Goal: Find contact information: Find contact information

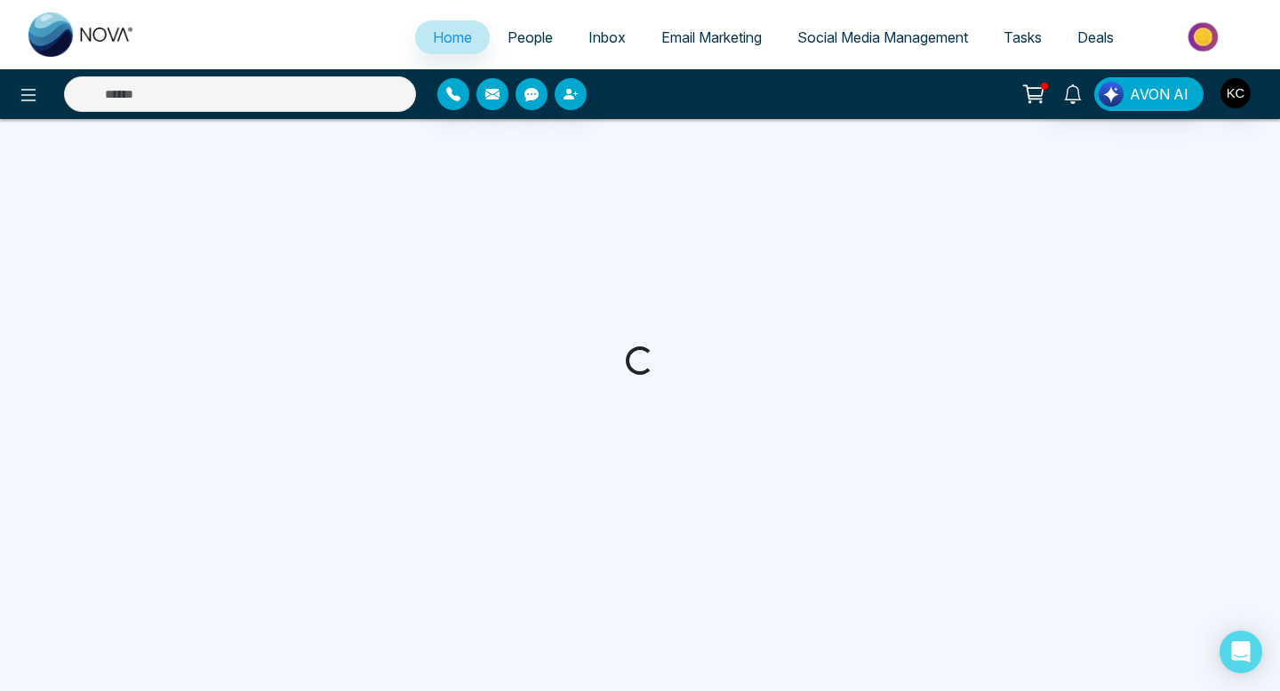
select select "*"
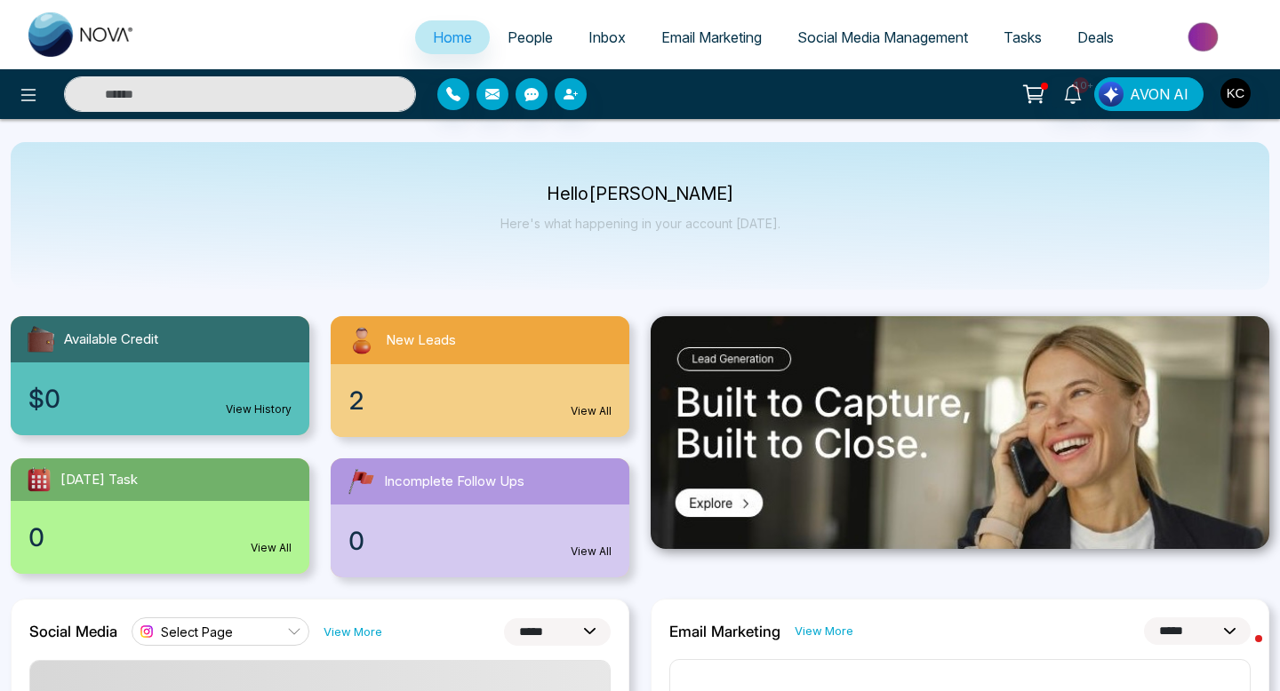
click at [595, 417] on link "View All" at bounding box center [591, 411] width 41 height 16
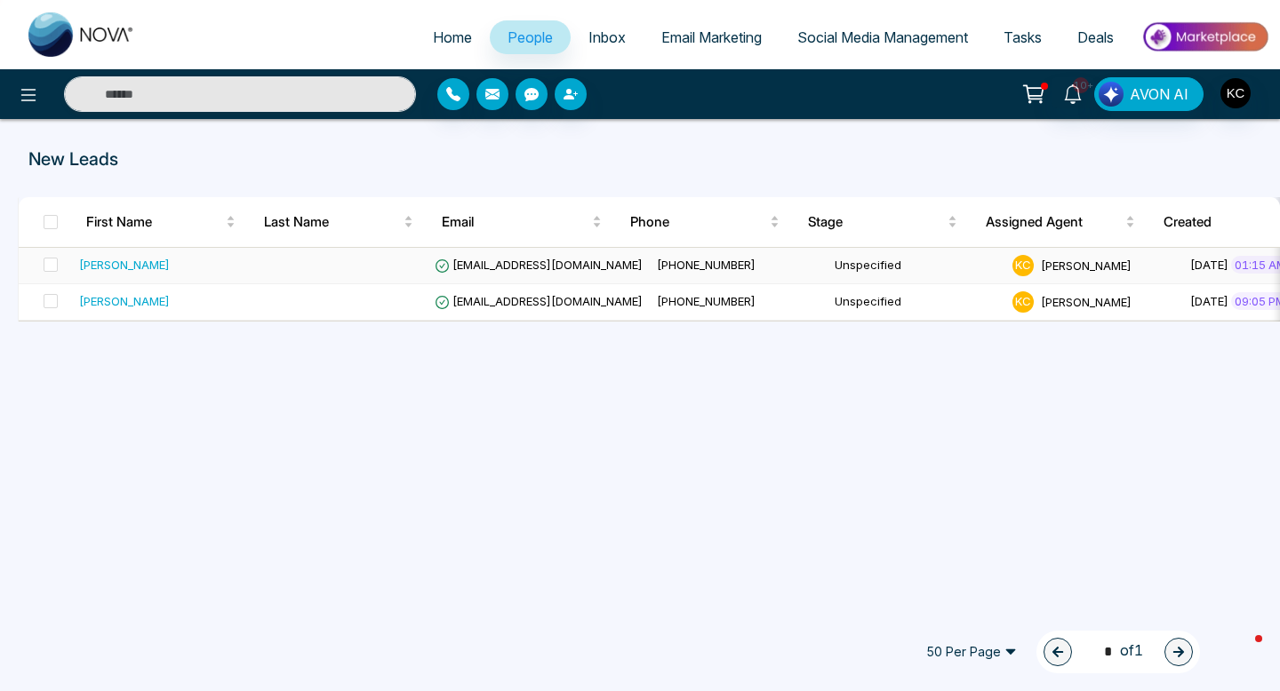
click at [552, 263] on span "[EMAIL_ADDRESS][DOMAIN_NAME]" at bounding box center [539, 265] width 208 height 14
click at [486, 301] on span "[EMAIL_ADDRESS][DOMAIN_NAME]" at bounding box center [539, 301] width 208 height 14
click at [535, 259] on span "[EMAIL_ADDRESS][DOMAIN_NAME]" at bounding box center [539, 265] width 208 height 14
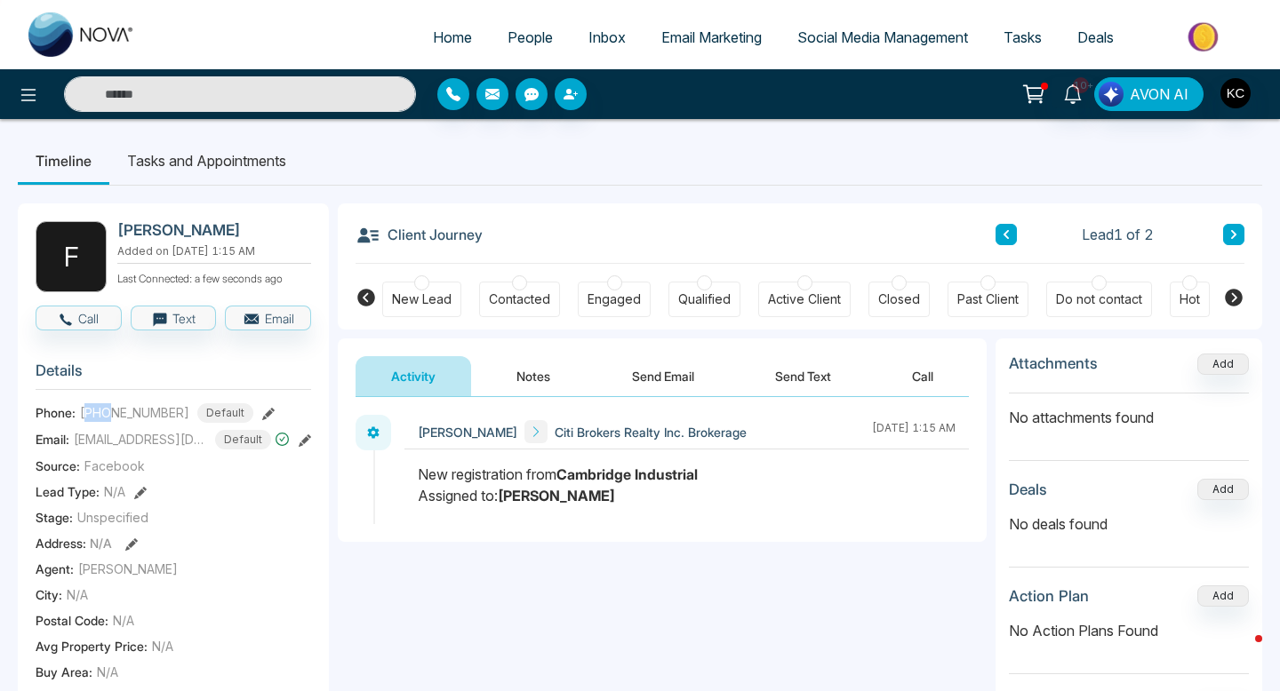
drag, startPoint x: 91, startPoint y: 421, endPoint x: 108, endPoint y: 422, distance: 16.9
click at [108, 422] on span "[PHONE_NUMBER]" at bounding box center [134, 412] width 109 height 19
drag, startPoint x: 173, startPoint y: 420, endPoint x: 96, endPoint y: 421, distance: 77.3
click at [96, 421] on span "[PHONE_NUMBER]" at bounding box center [134, 412] width 109 height 19
copy span "6479846448"
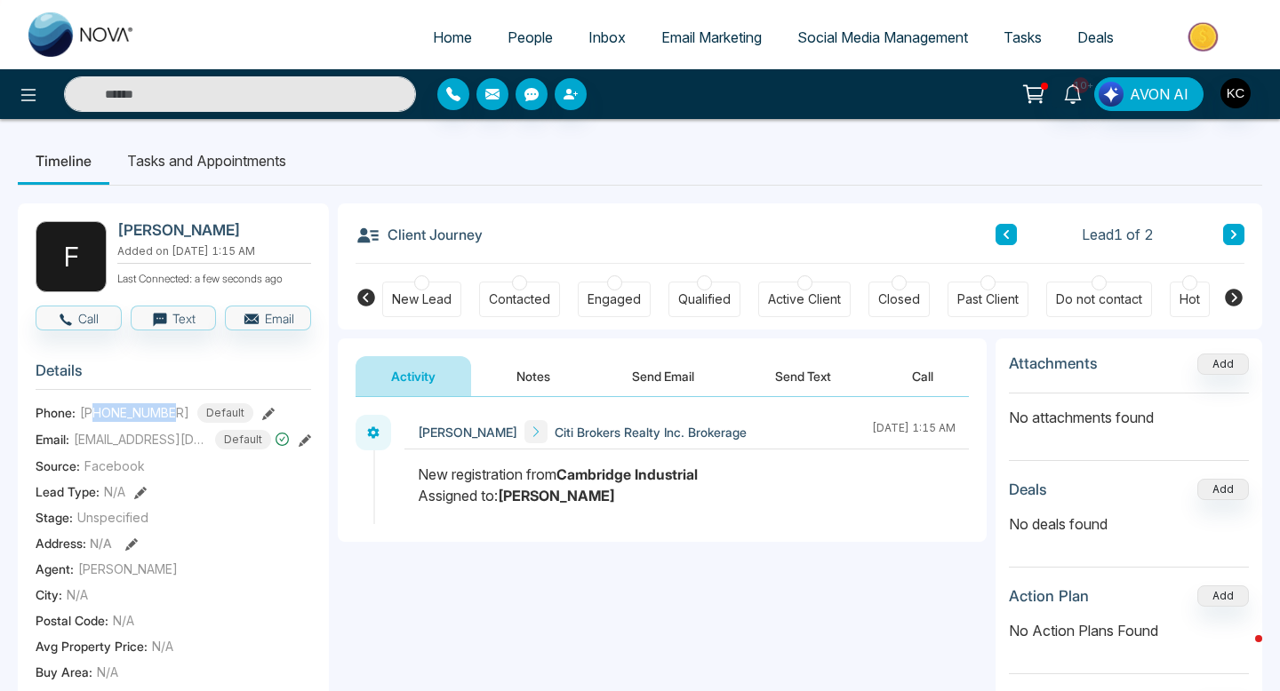
drag, startPoint x: 173, startPoint y: 227, endPoint x: 224, endPoint y: 227, distance: 50.7
click at [224, 227] on h2 "[PERSON_NAME]" at bounding box center [210, 230] width 187 height 18
copy h2 "[PERSON_NAME]"
click at [298, 450] on div "Email: [EMAIL_ADDRESS][DOMAIN_NAME] Default" at bounding box center [173, 440] width 275 height 20
click at [302, 447] on icon at bounding box center [305, 441] width 12 height 12
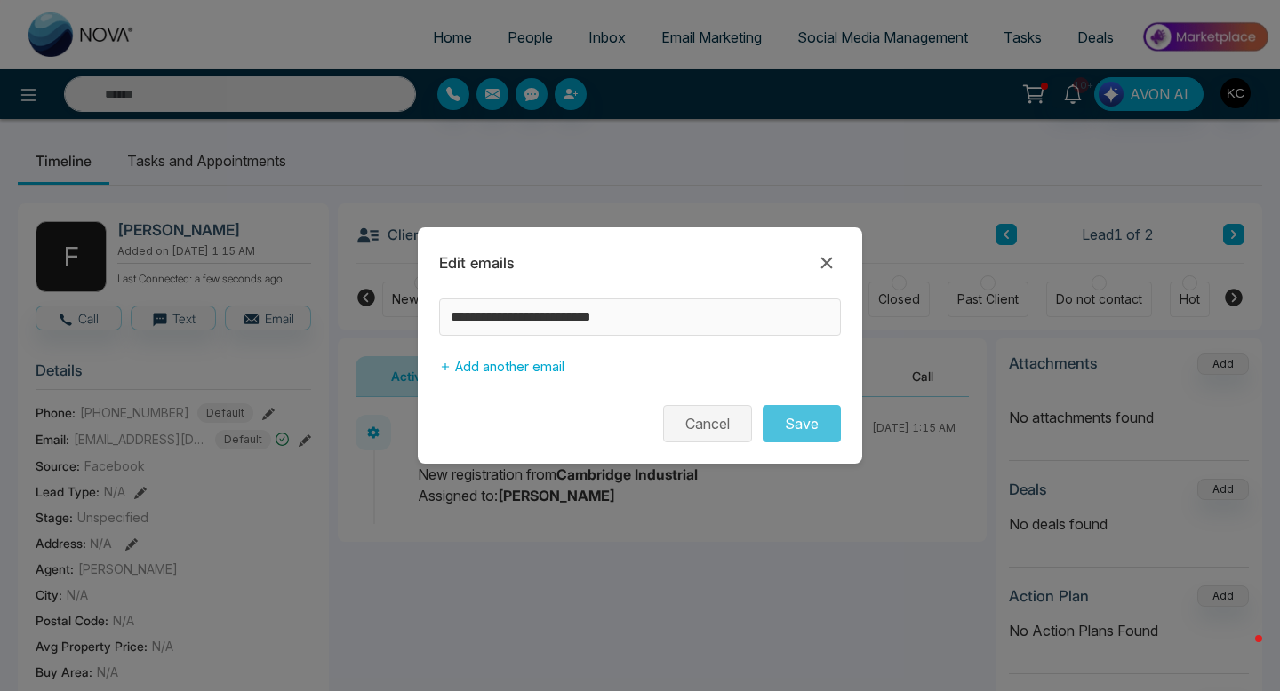
click at [683, 422] on button "Cancel" at bounding box center [707, 423] width 89 height 37
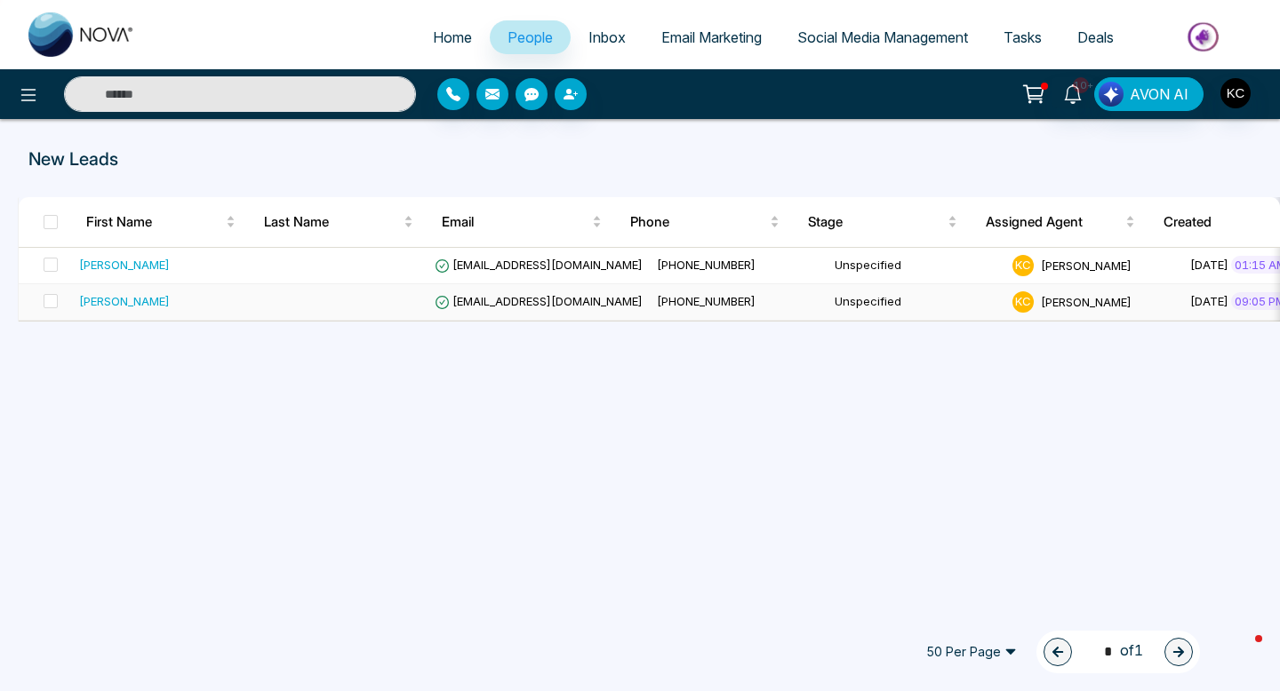
click at [397, 297] on td at bounding box center [339, 302] width 178 height 36
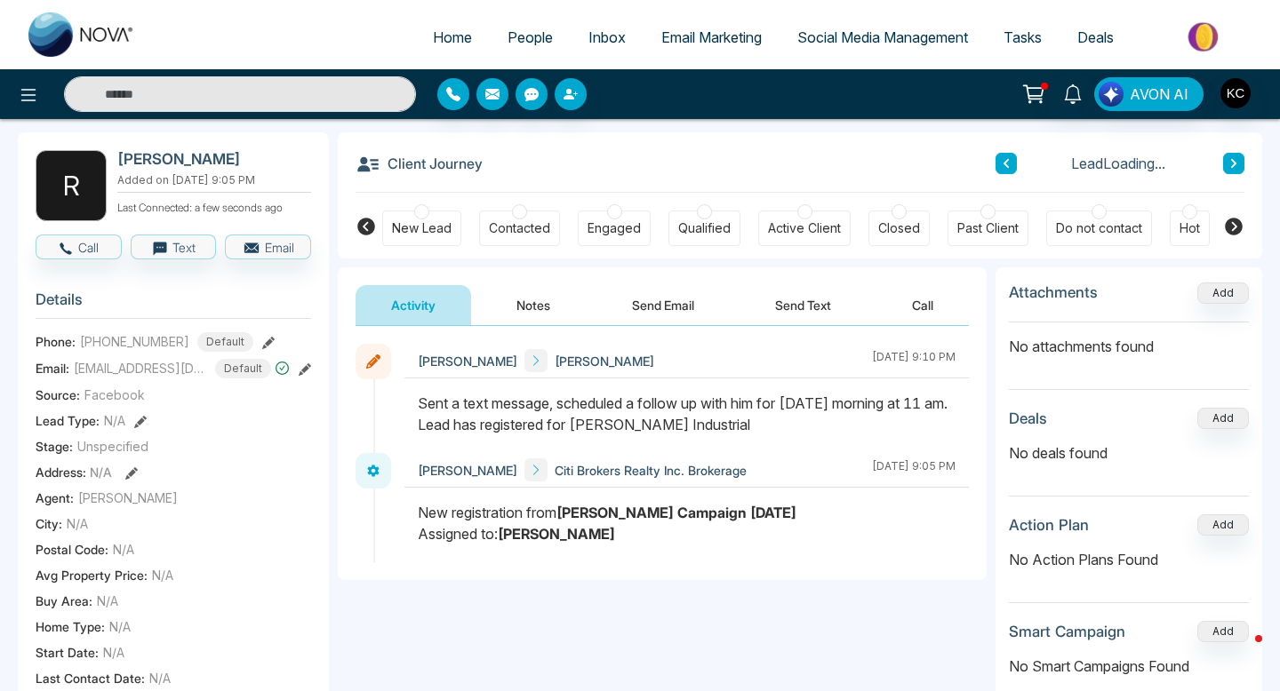
scroll to position [74, 0]
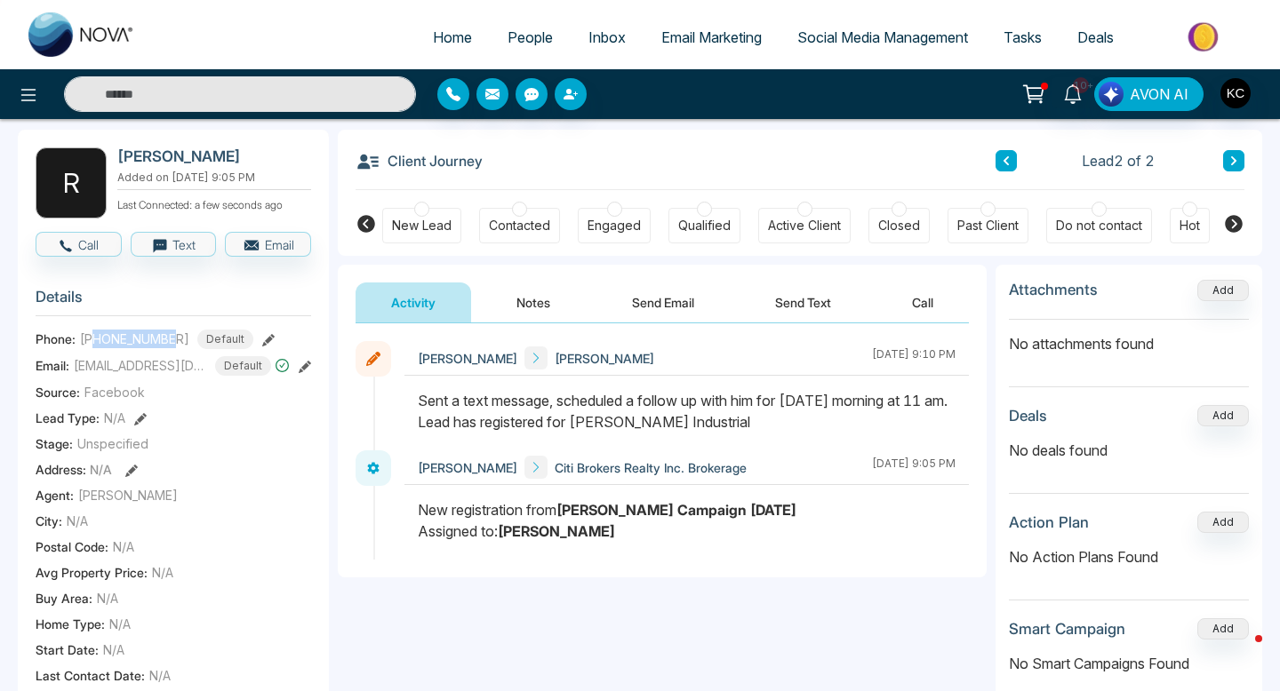
drag, startPoint x: 98, startPoint y: 344, endPoint x: 180, endPoint y: 345, distance: 81.8
click at [180, 345] on div "[PHONE_NUMBER] Default" at bounding box center [166, 340] width 173 height 20
copy span "6472007565"
drag, startPoint x: 175, startPoint y: 153, endPoint x: 229, endPoint y: 156, distance: 54.3
click at [229, 156] on h2 "[PERSON_NAME]" at bounding box center [210, 157] width 187 height 18
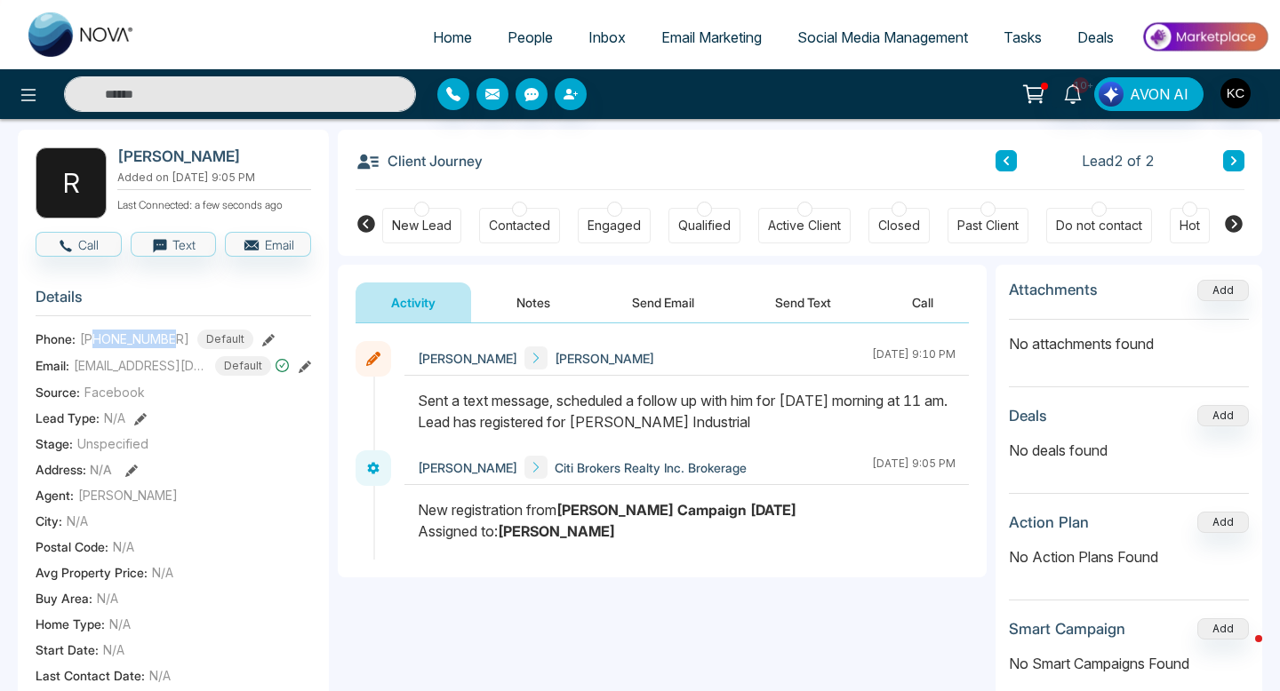
copy h2 "Brevetti"
click at [299, 373] on icon at bounding box center [305, 367] width 12 height 12
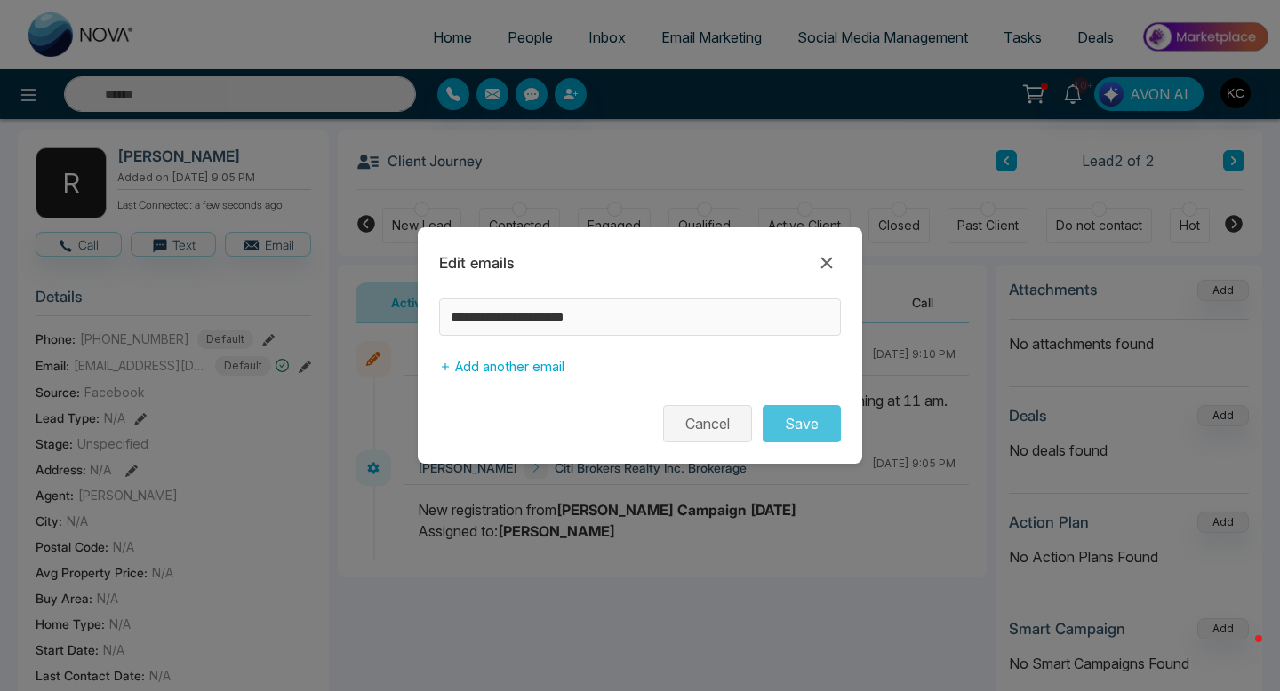
click at [708, 419] on button "Cancel" at bounding box center [707, 423] width 89 height 37
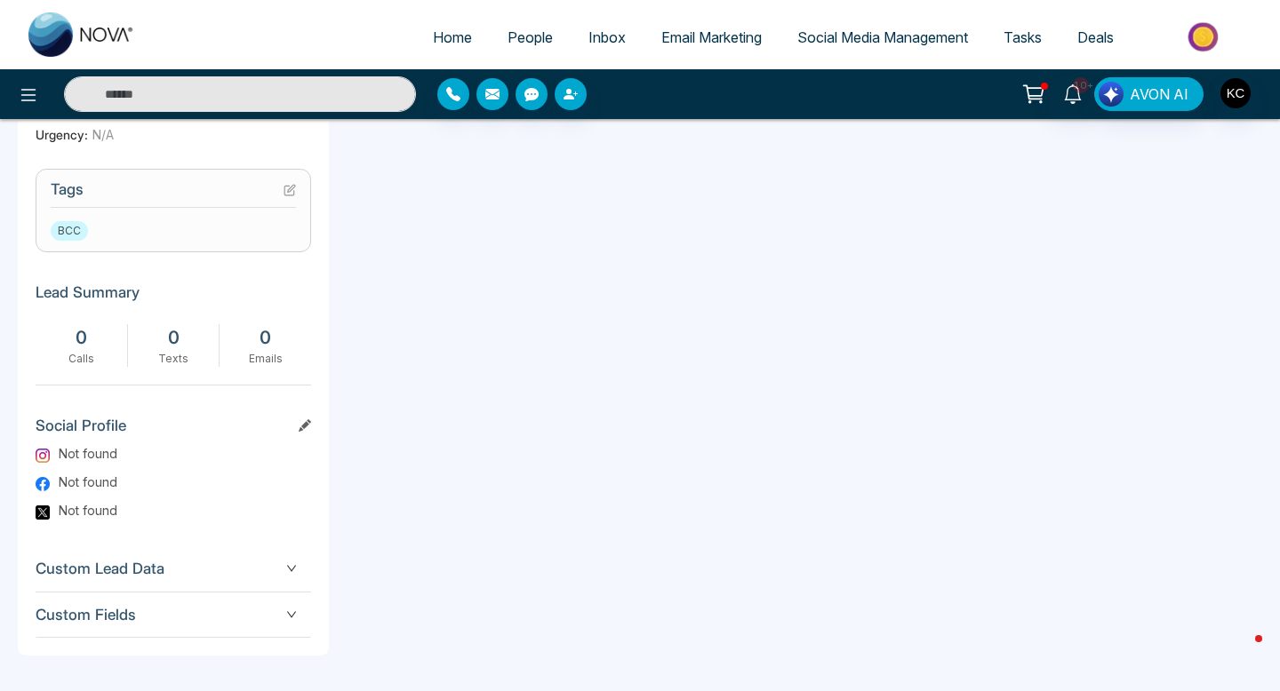
scroll to position [0, 0]
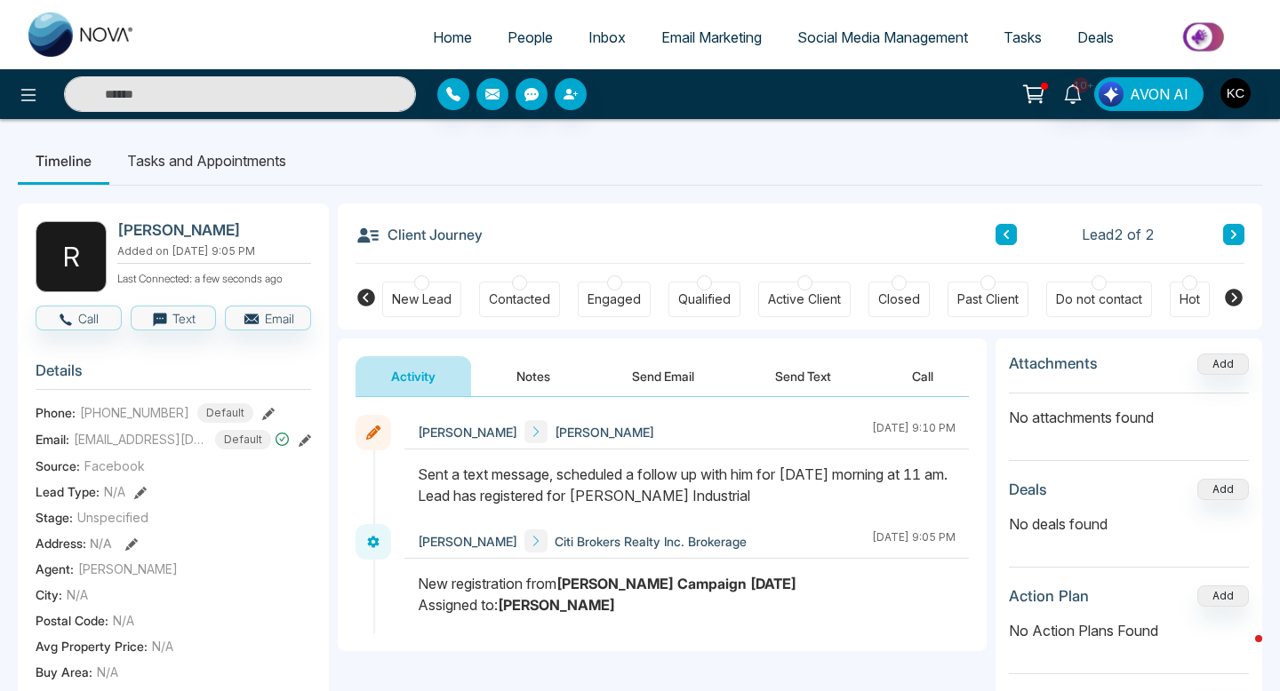
click at [510, 293] on div "Contacted" at bounding box center [519, 300] width 61 height 18
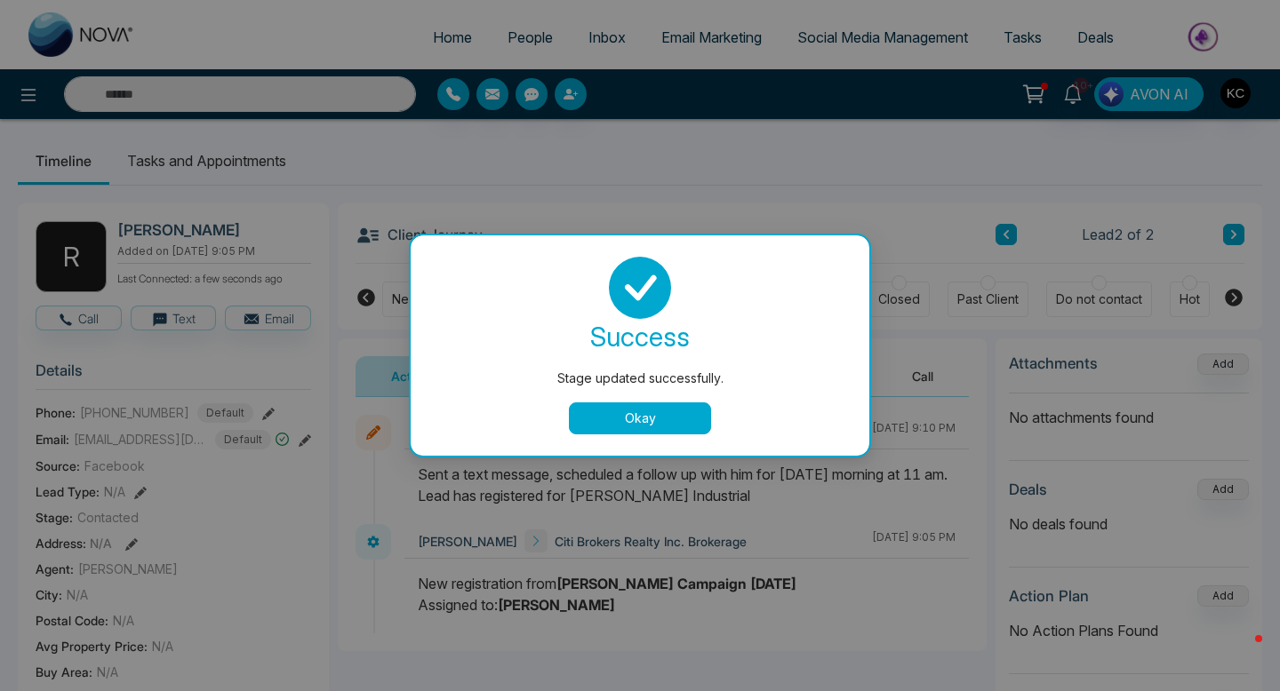
click at [624, 420] on button "Okay" at bounding box center [640, 419] width 142 height 32
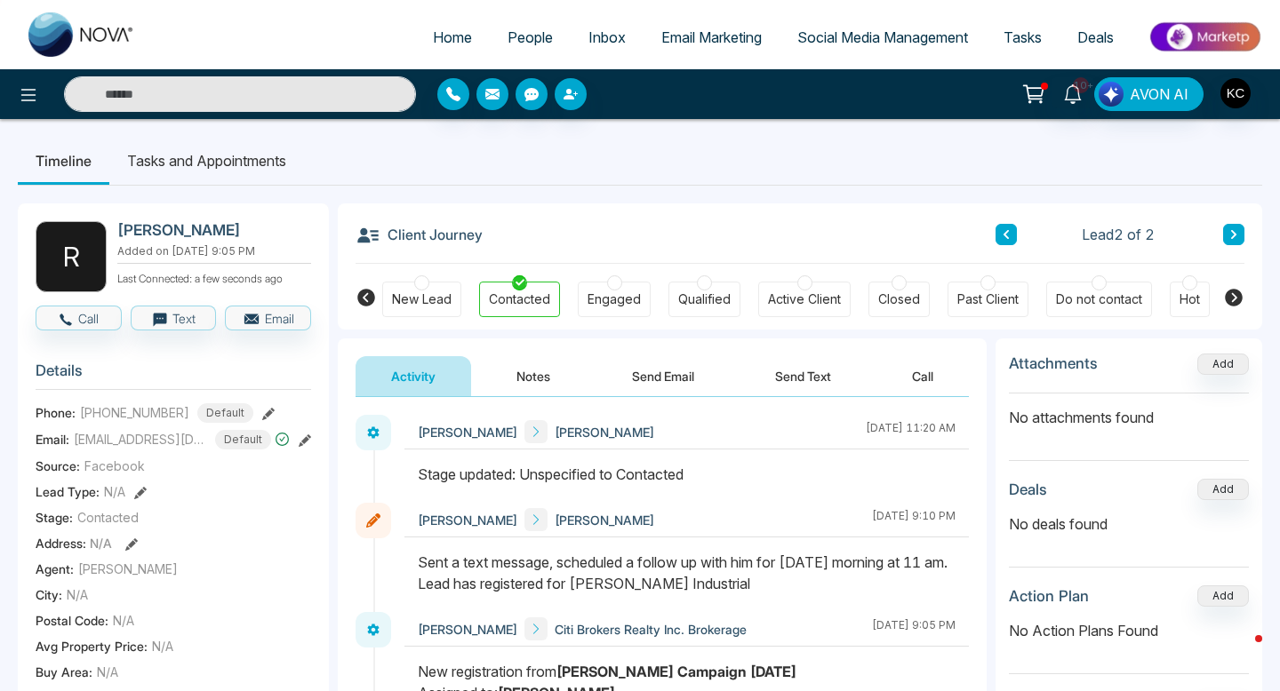
click at [417, 299] on div "New Lead" at bounding box center [422, 300] width 60 height 18
click at [517, 299] on div at bounding box center [640, 288] width 416 height 62
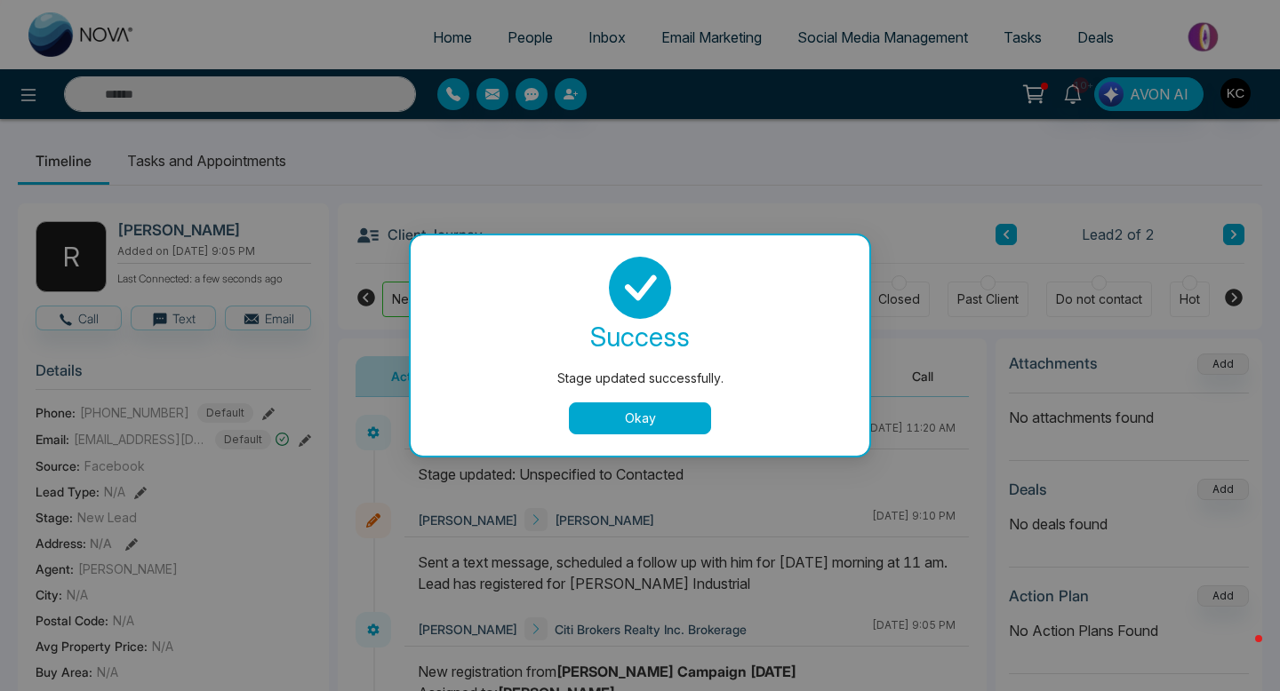
click at [629, 425] on button "Okay" at bounding box center [640, 419] width 142 height 32
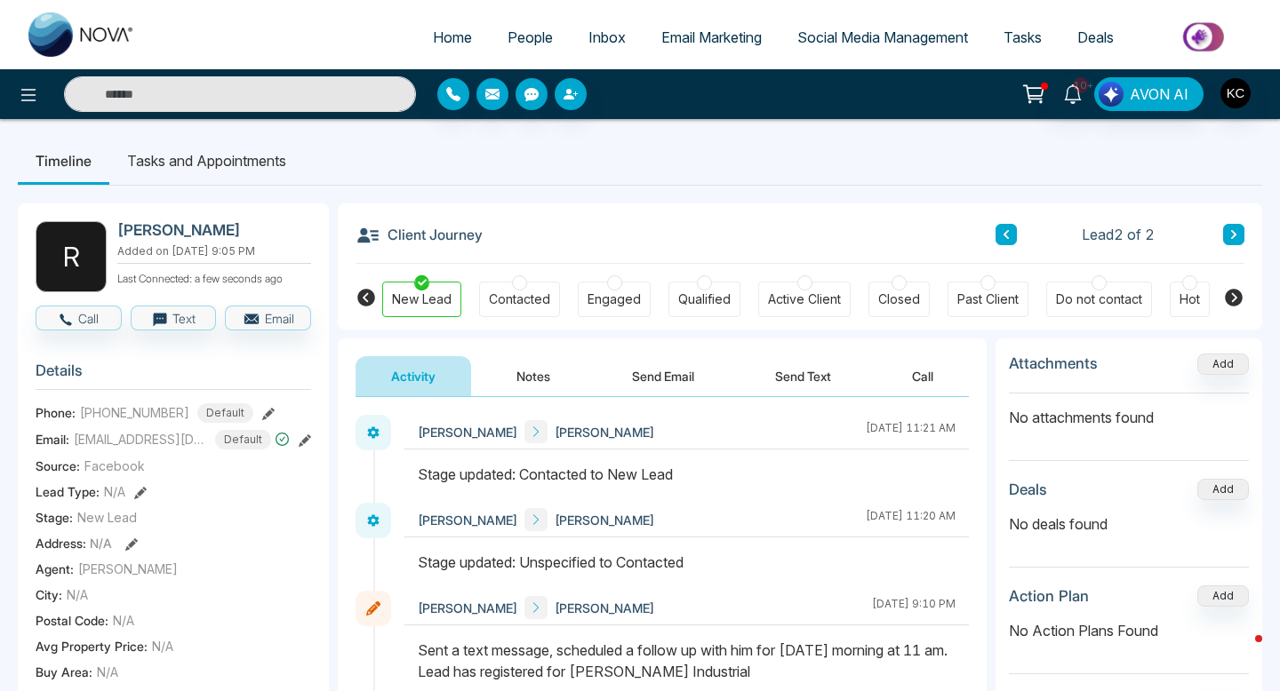
click at [515, 284] on div at bounding box center [519, 282] width 15 height 15
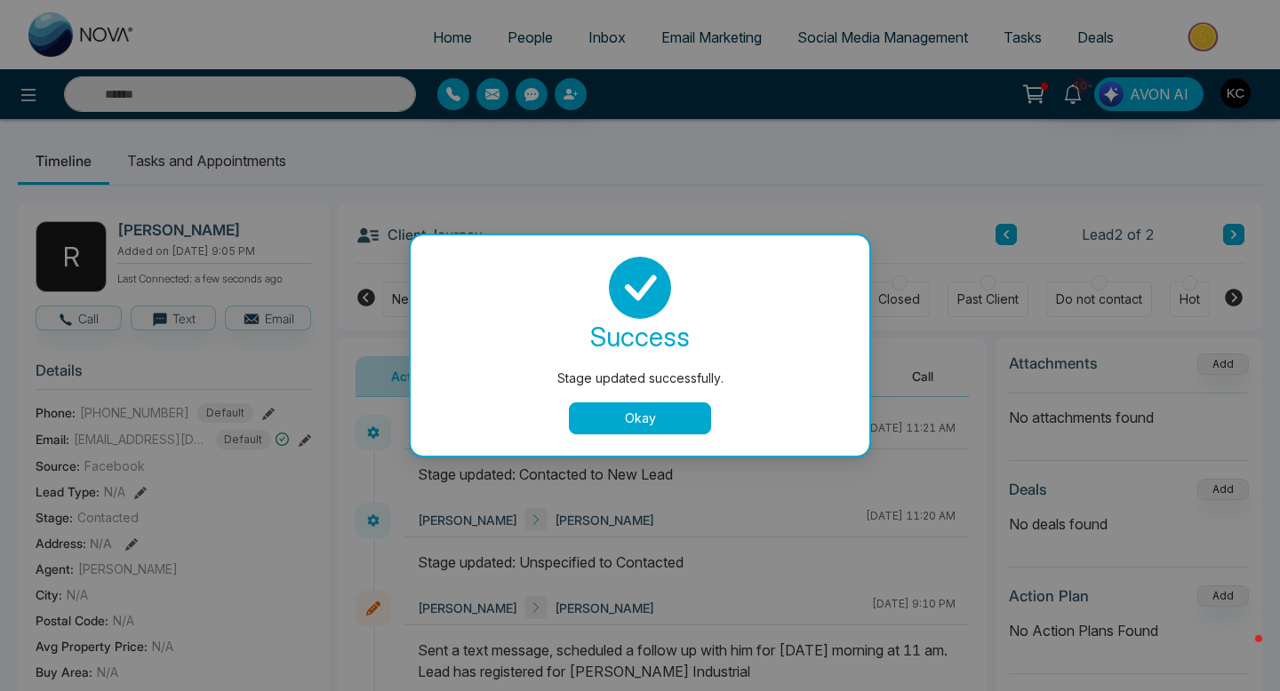
click at [629, 407] on button "Okay" at bounding box center [640, 419] width 142 height 32
